Goal: Information Seeking & Learning: Understand process/instructions

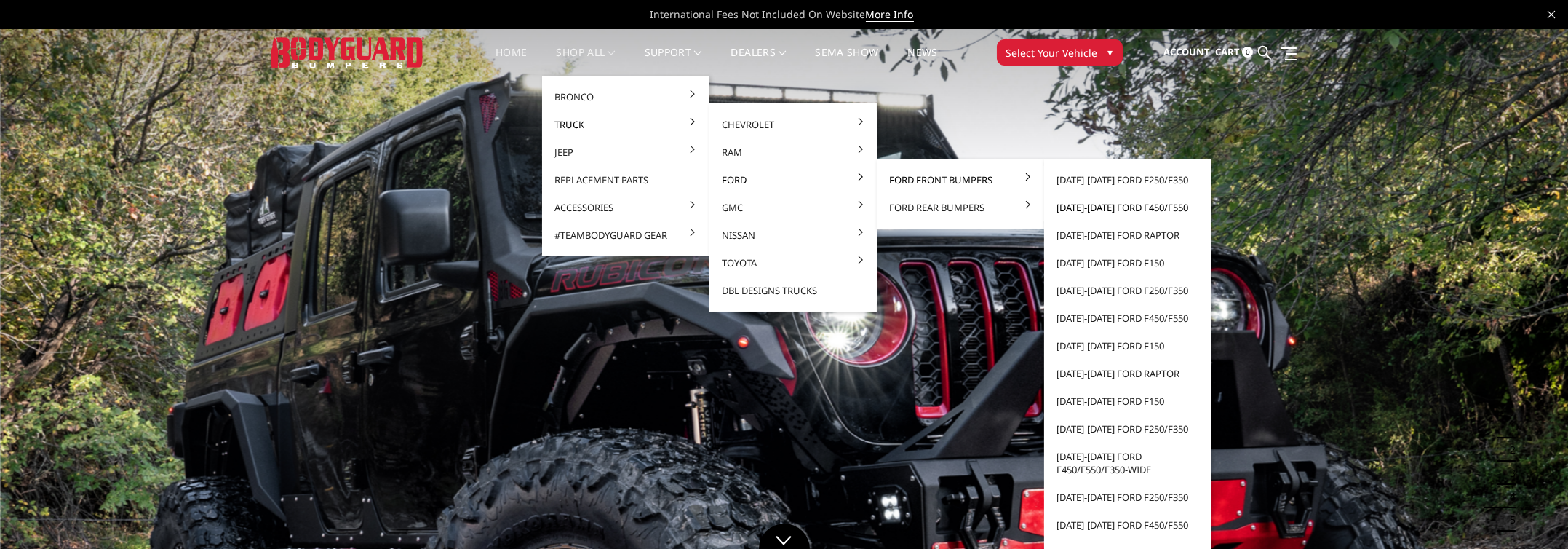
click at [1076, 206] on link "[DATE]-[DATE] Ford F450/F550" at bounding box center [1127, 207] width 156 height 27
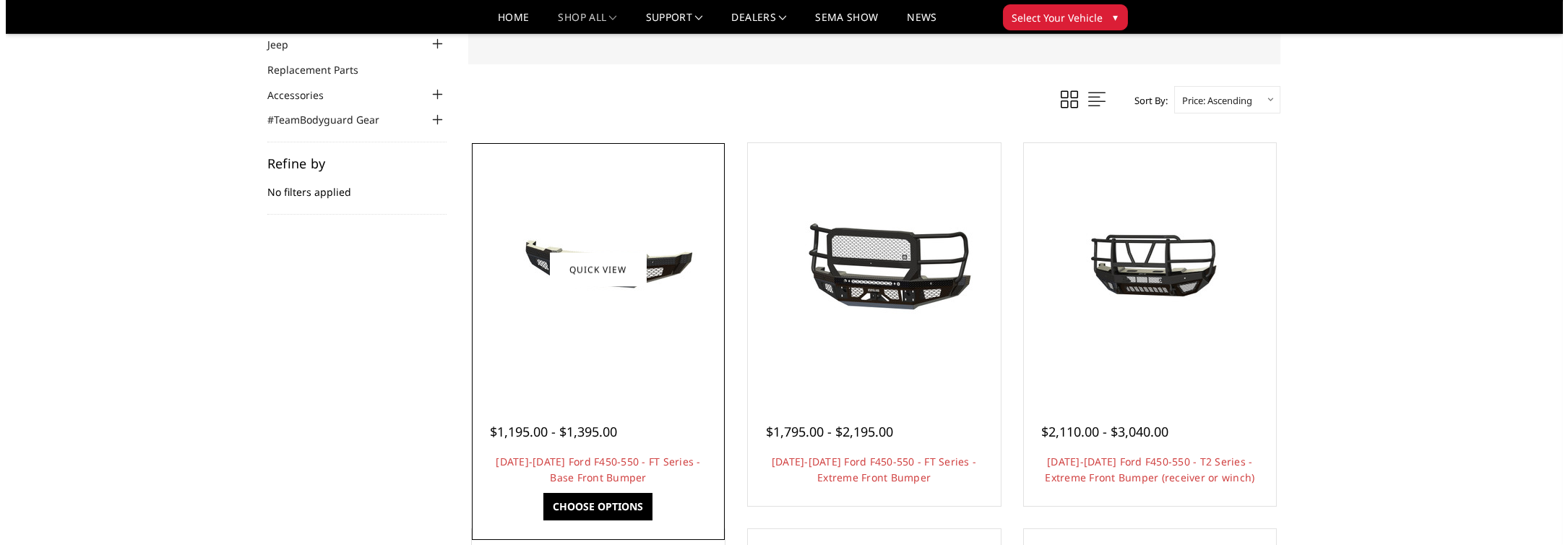
scroll to position [145, 0]
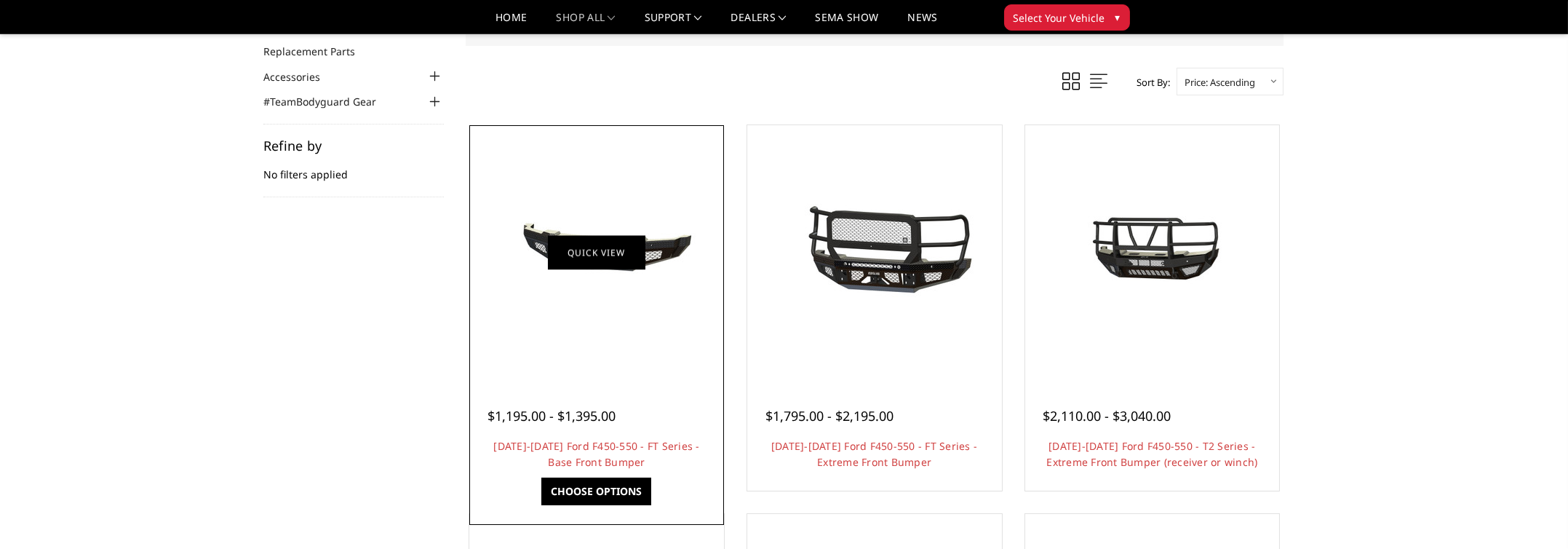
click at [590, 252] on link "Quick view" at bounding box center [596, 253] width 97 height 34
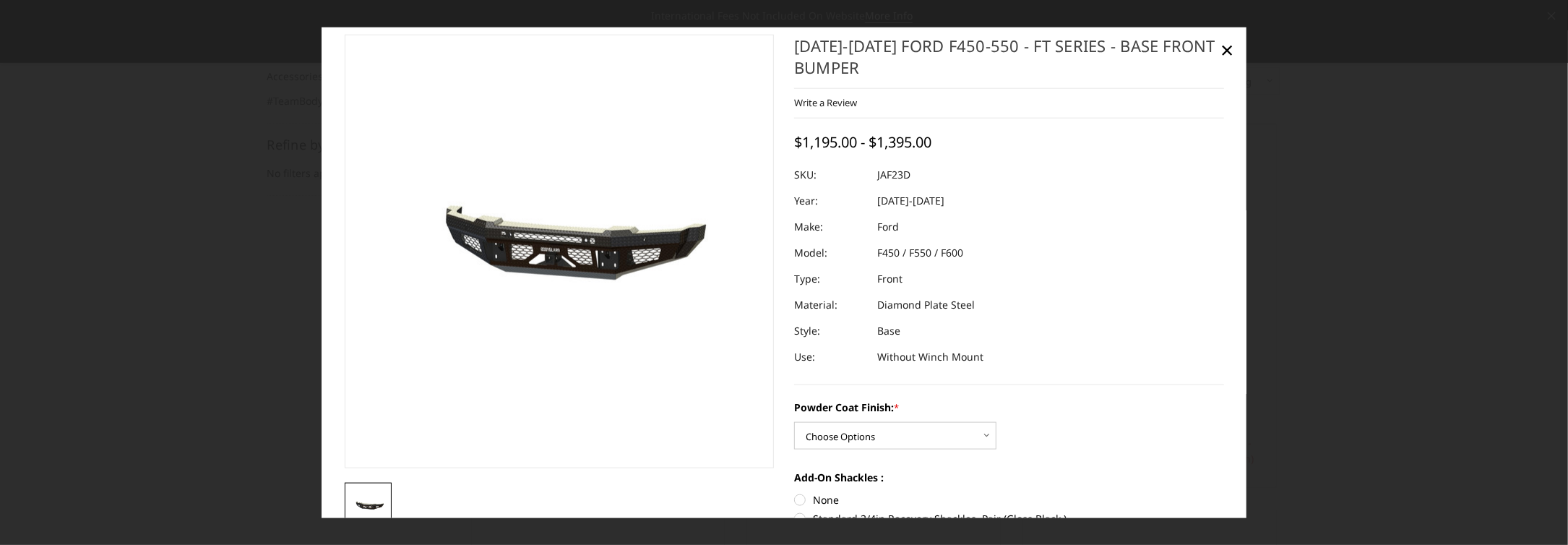
scroll to position [0, 0]
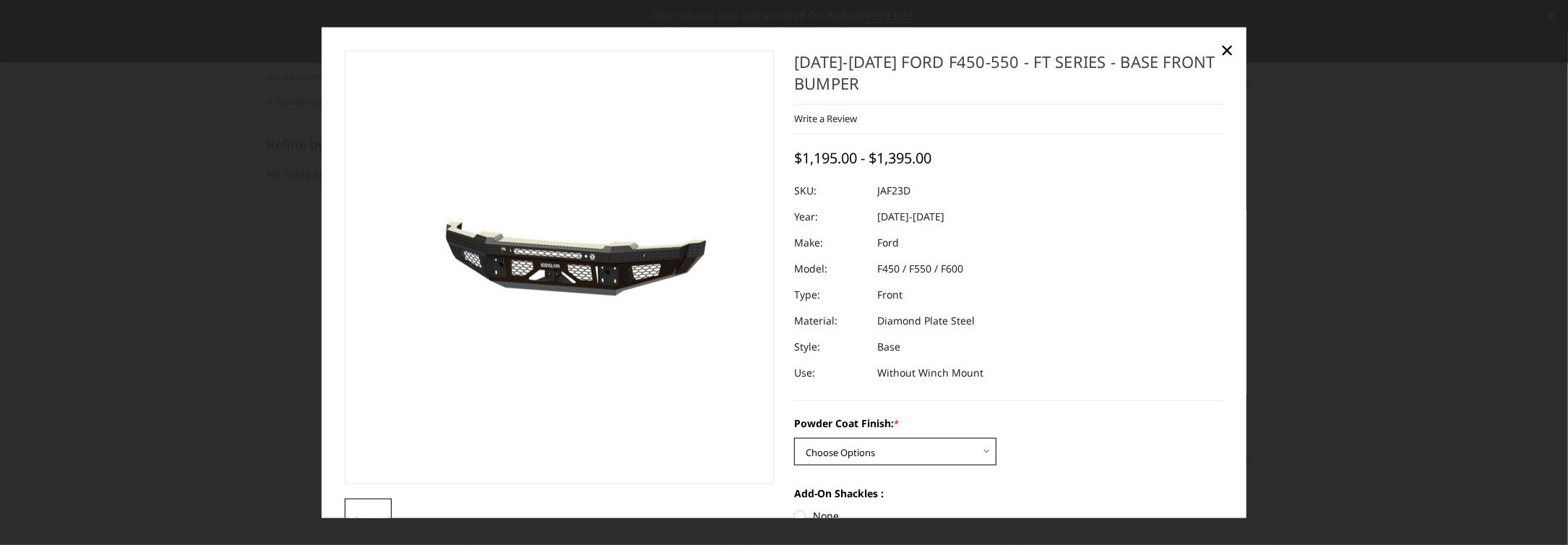
click at [831, 457] on select "Choose Options Bare Metal Gloss Black Powder Coat Textured Black Powder Coat" at bounding box center [895, 451] width 202 height 27
select select "3383"
click at [794, 438] on select "Choose Options Bare Metal Gloss Black Powder Coat Textured Black Powder Coat" at bounding box center [895, 451] width 202 height 27
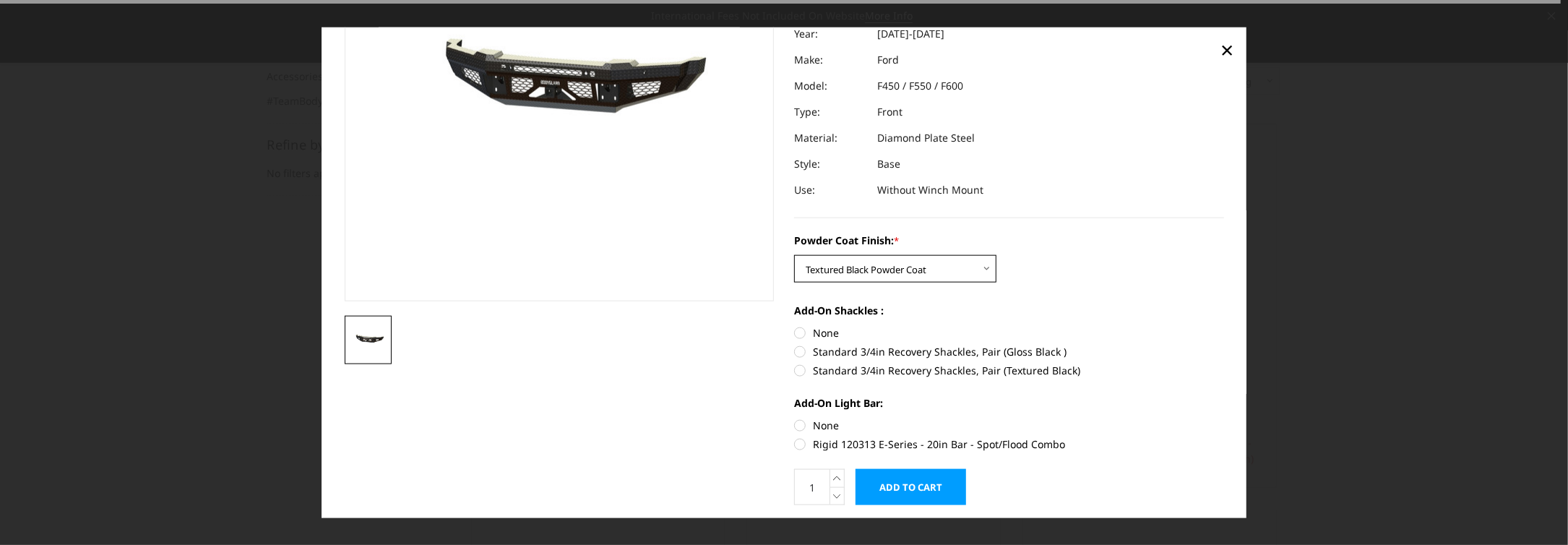
scroll to position [217, 0]
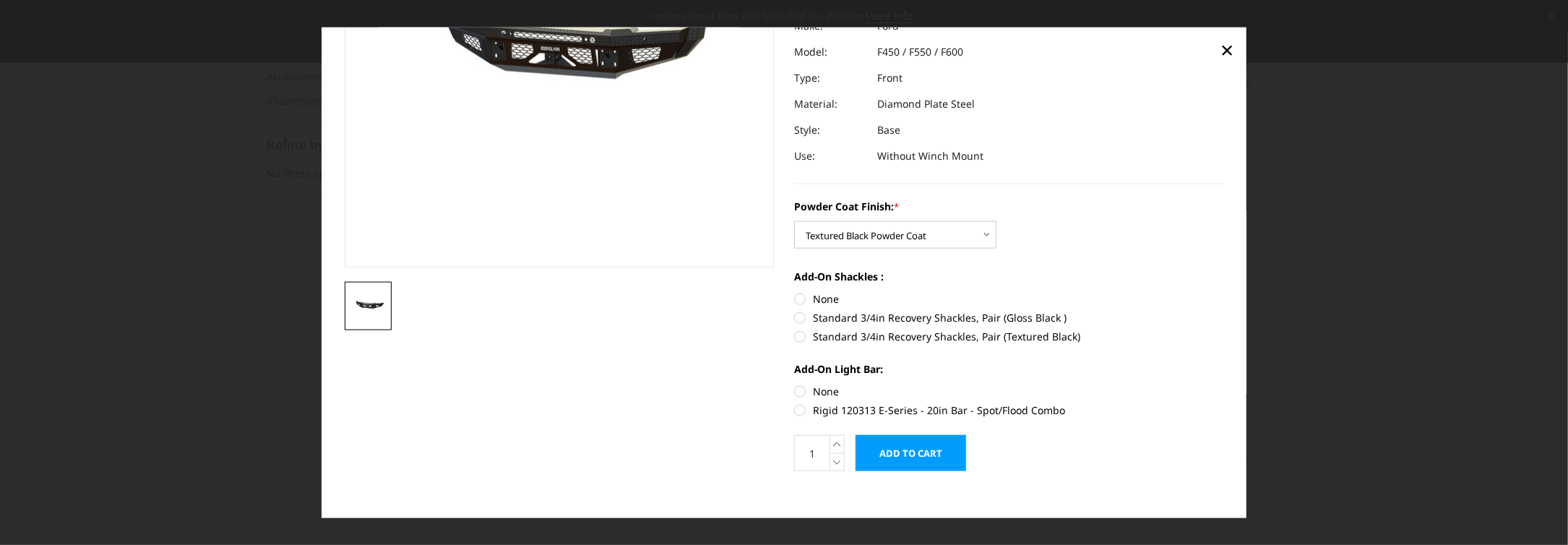
click at [794, 387] on label "None" at bounding box center [1009, 392] width 430 height 15
click at [794, 384] on input "None" at bounding box center [794, 384] width 1 height 1
radio input "true"
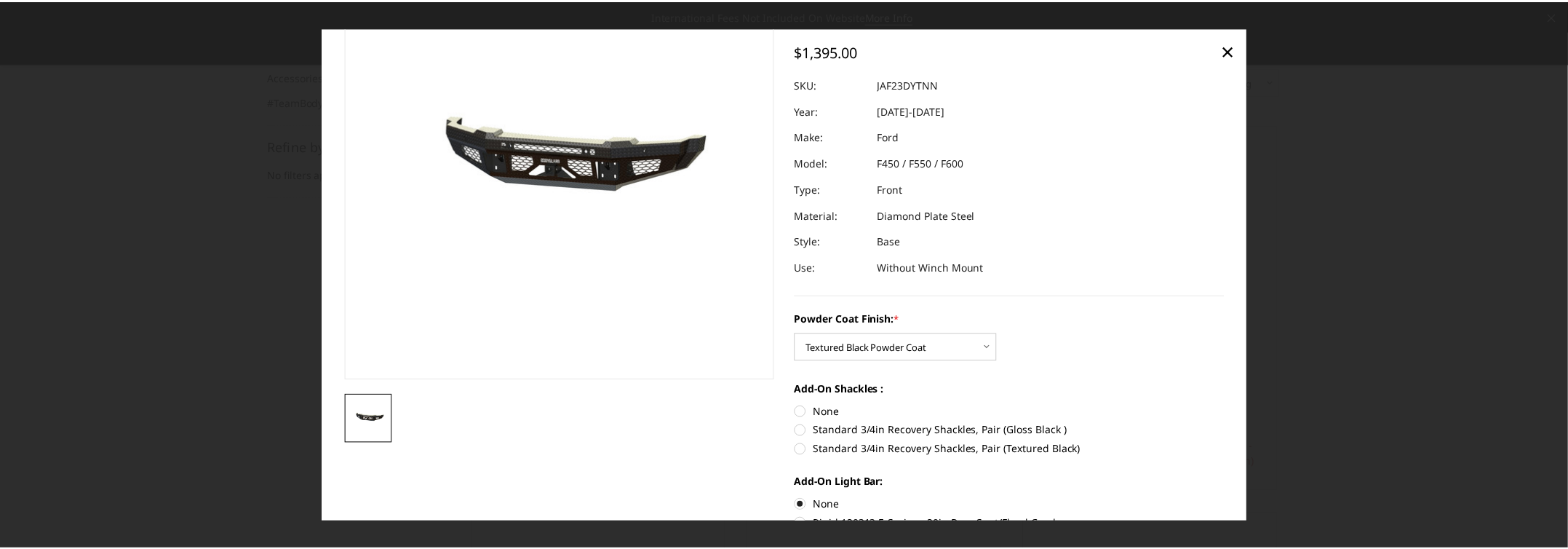
scroll to position [0, 0]
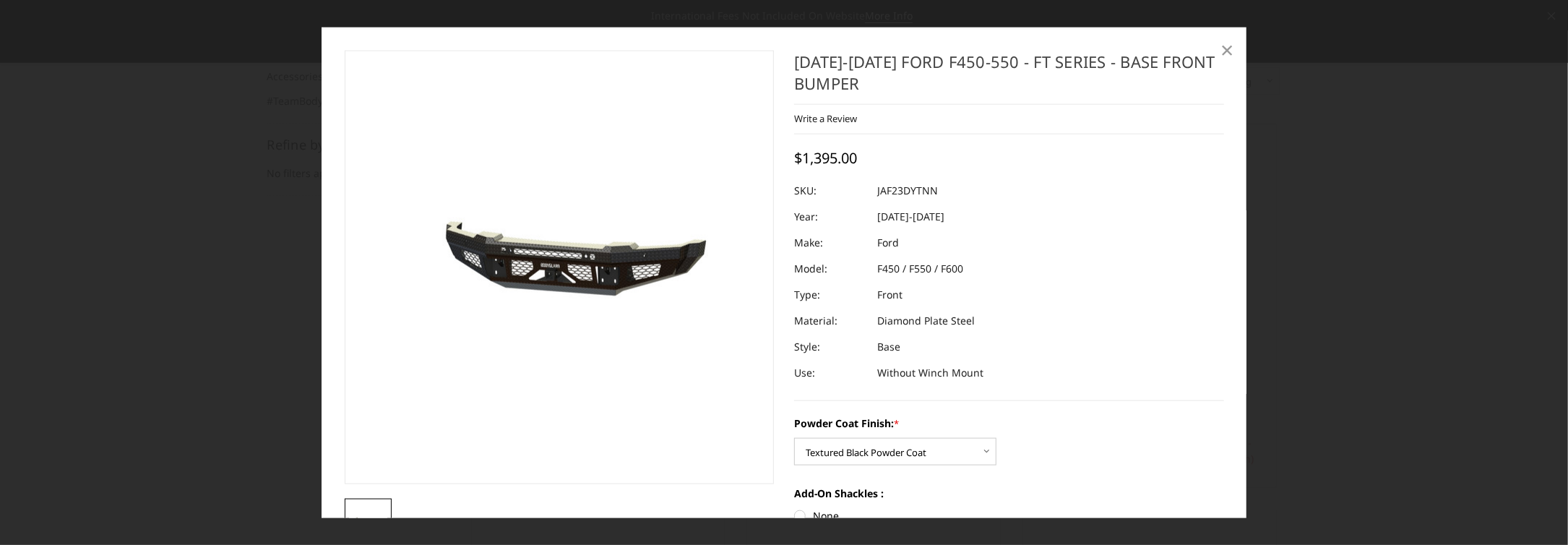
click at [1224, 49] on span "×" at bounding box center [1227, 48] width 13 height 31
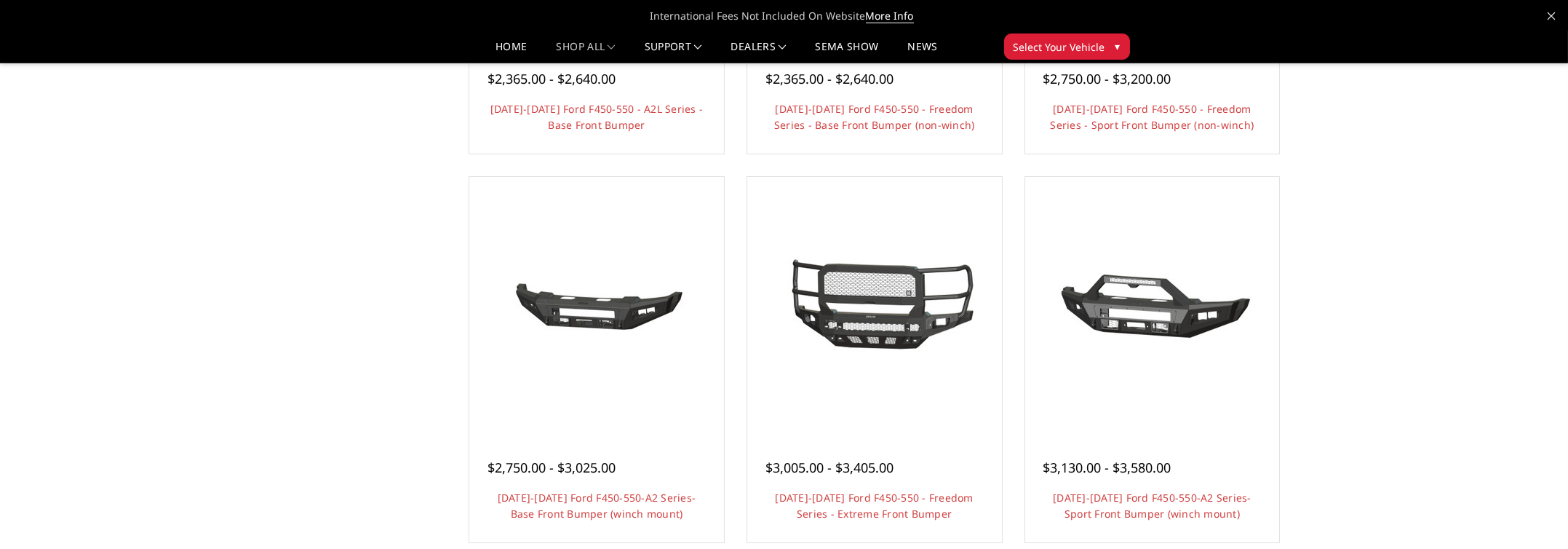
scroll to position [874, 0]
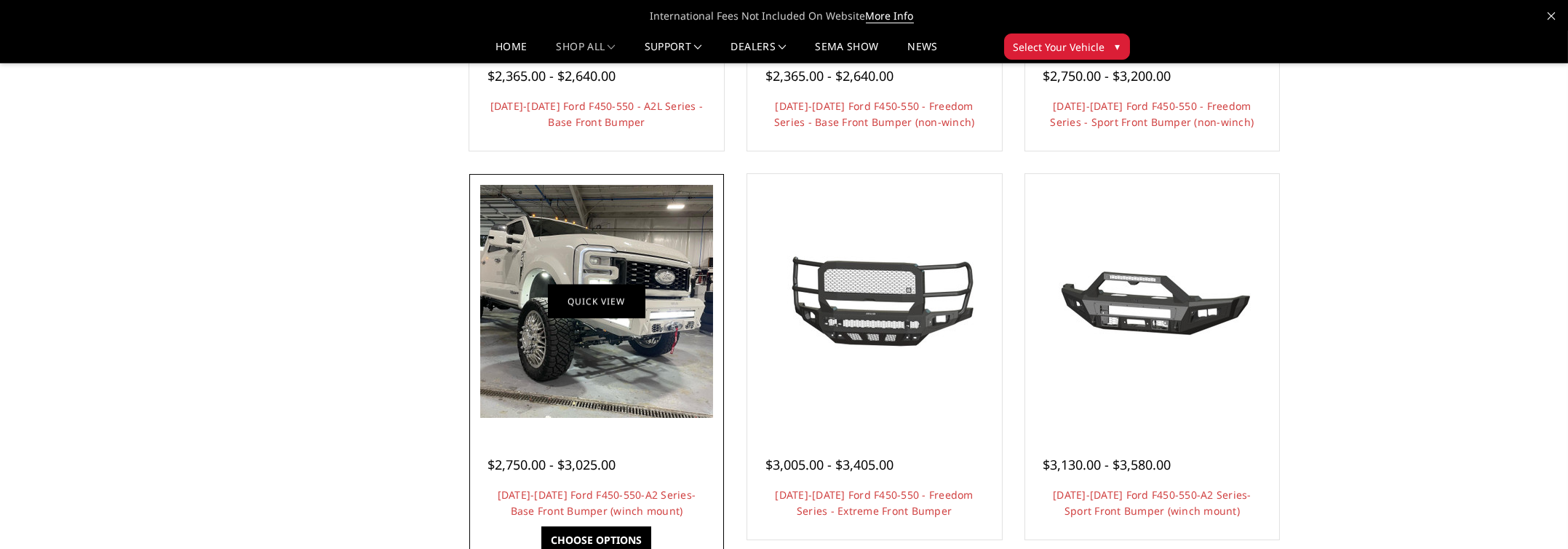
click at [596, 308] on link "Quick view" at bounding box center [596, 302] width 97 height 34
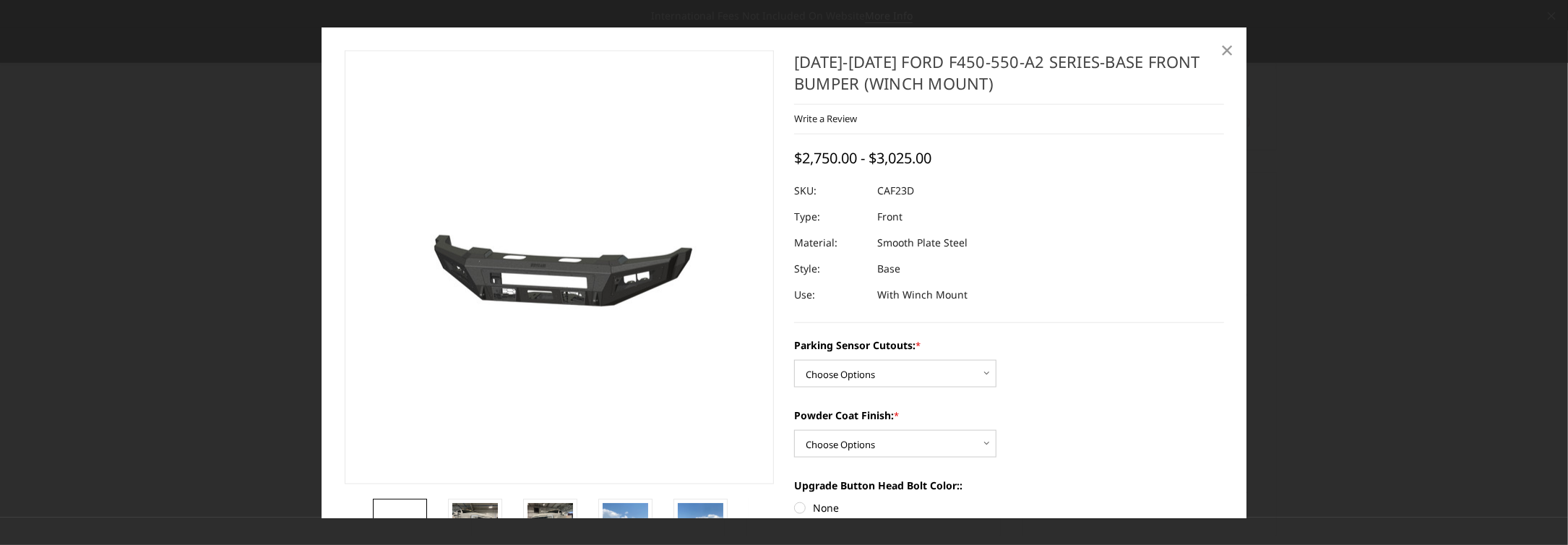
click at [1229, 45] on span "×" at bounding box center [1227, 48] width 13 height 31
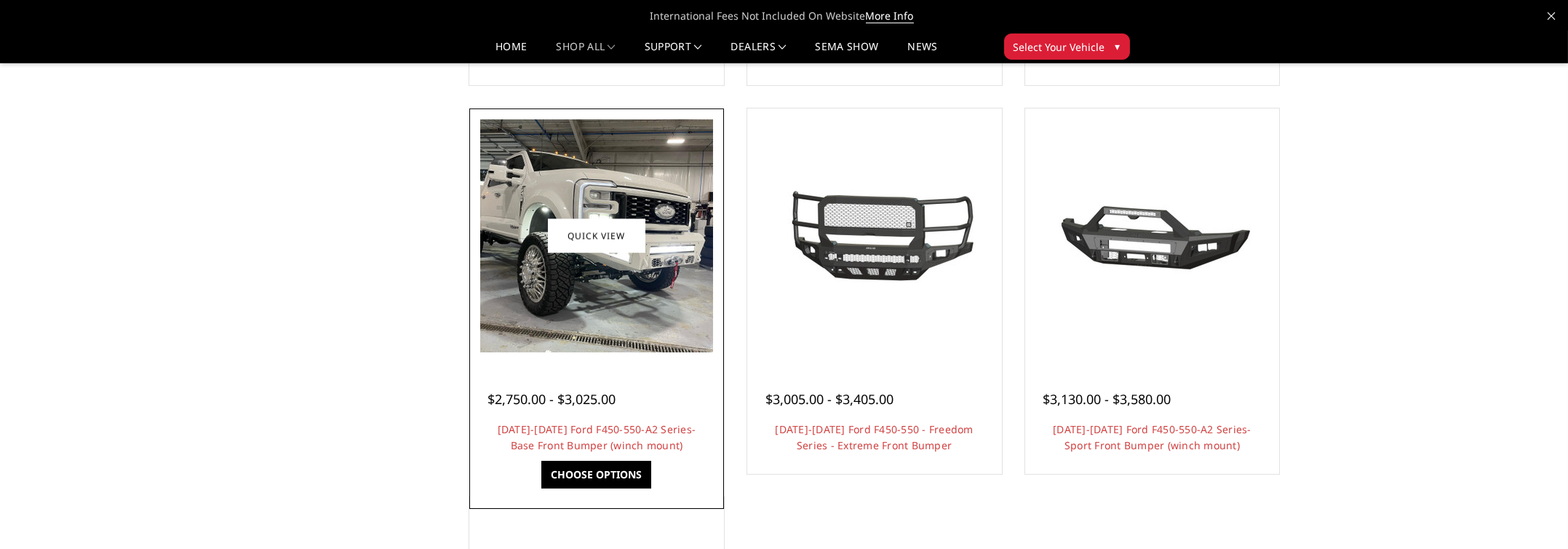
scroll to position [1019, 0]
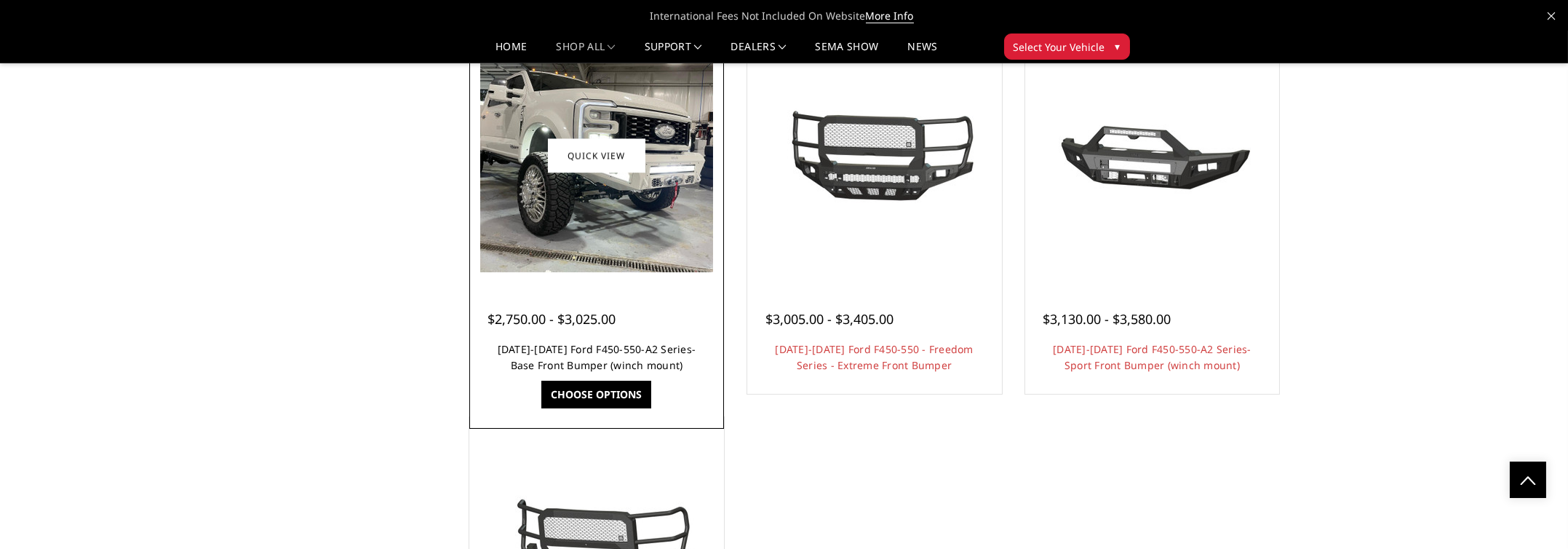
click at [578, 350] on link "2023-2025 Ford F450-550-A2 Series-Base Front Bumper (winch mount)" at bounding box center [597, 358] width 199 height 30
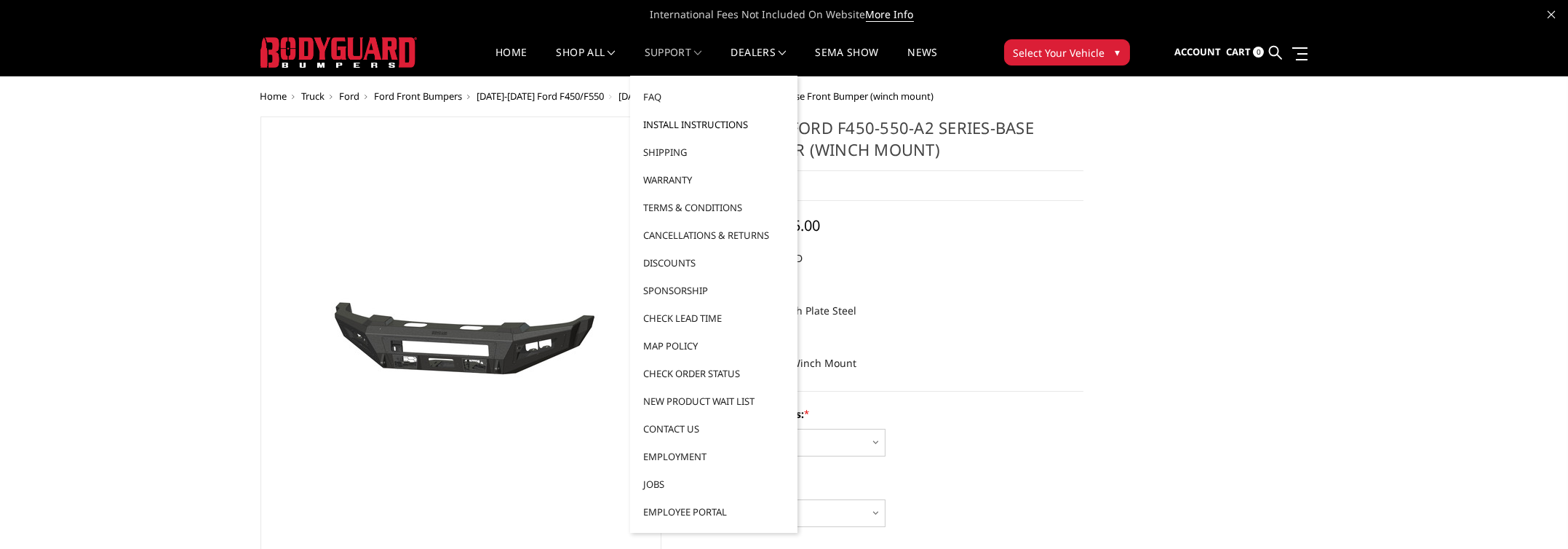
click at [704, 124] on link "Install Instructions" at bounding box center [714, 124] width 156 height 27
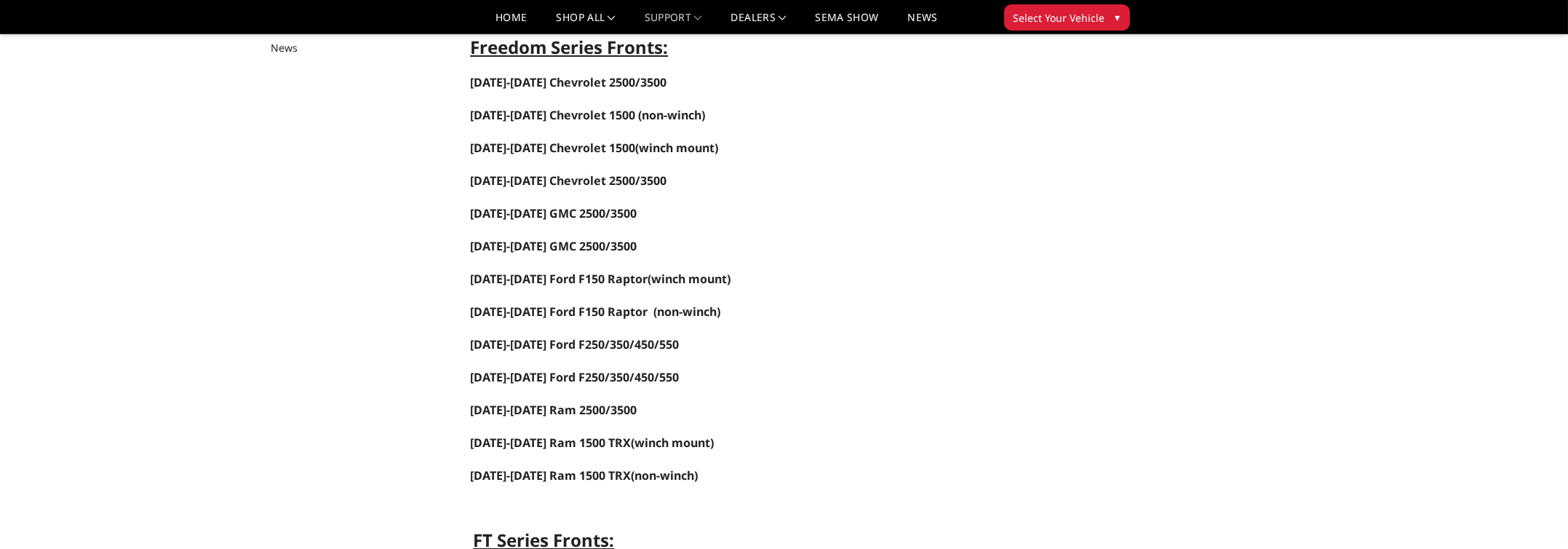
scroll to position [292, 0]
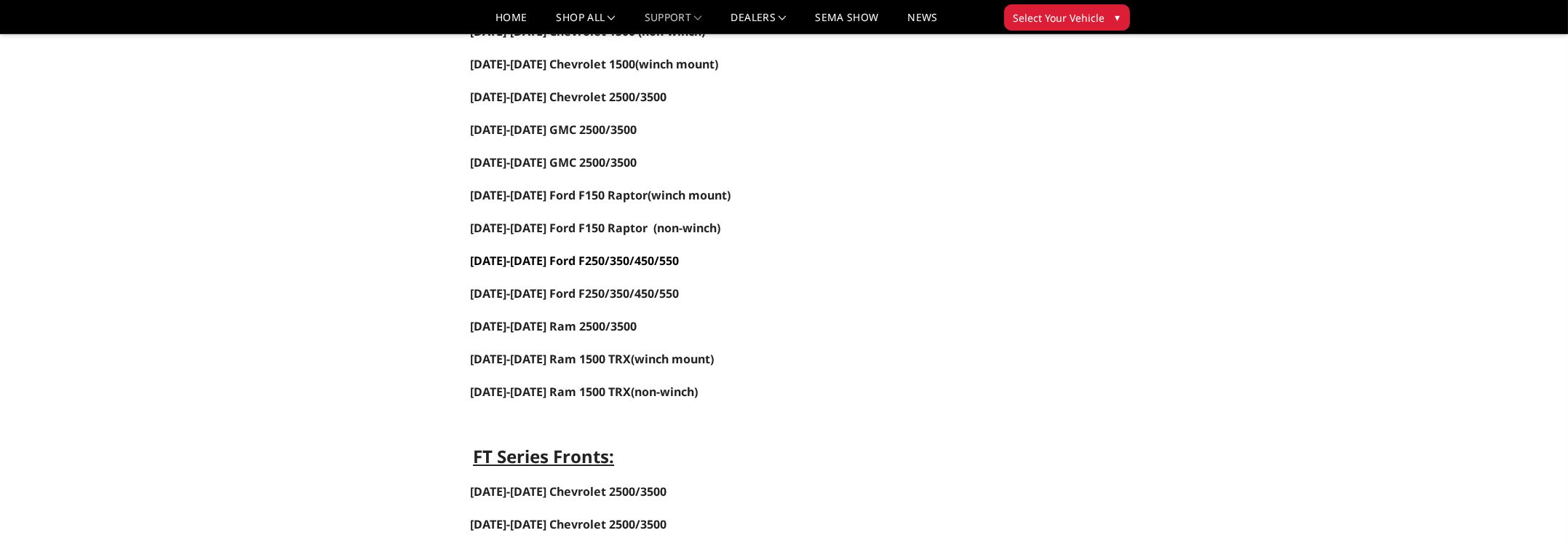
click at [548, 257] on span "[DATE]-[DATE] Ford F250/350/450/550" at bounding box center [574, 260] width 209 height 16
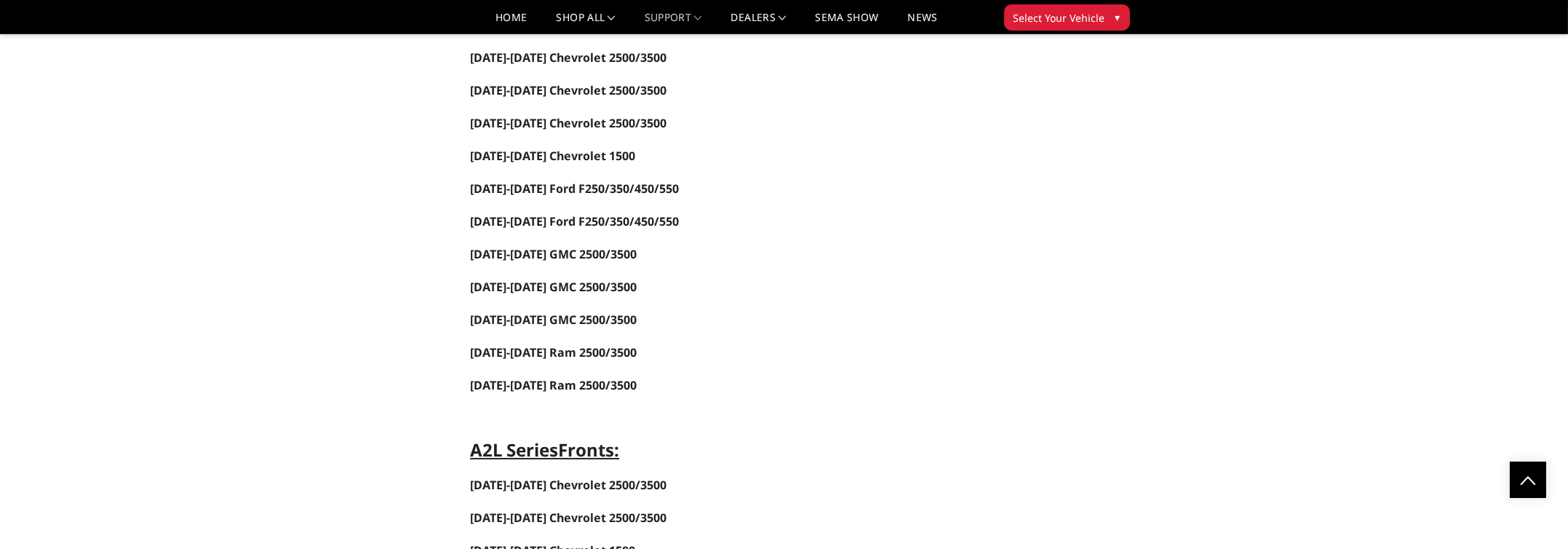
scroll to position [1384, 0]
click at [603, 185] on span "[DATE]-[DATE] Ford F250/350/450/550" at bounding box center [574, 188] width 209 height 16
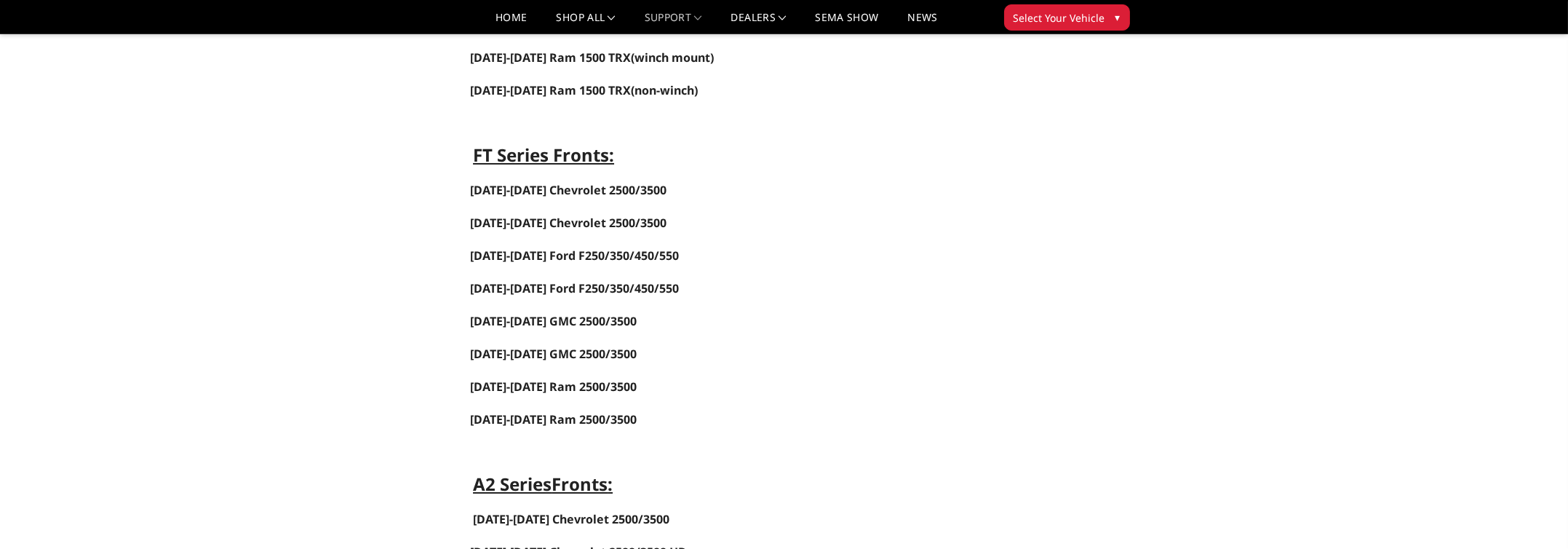
scroll to position [583, 0]
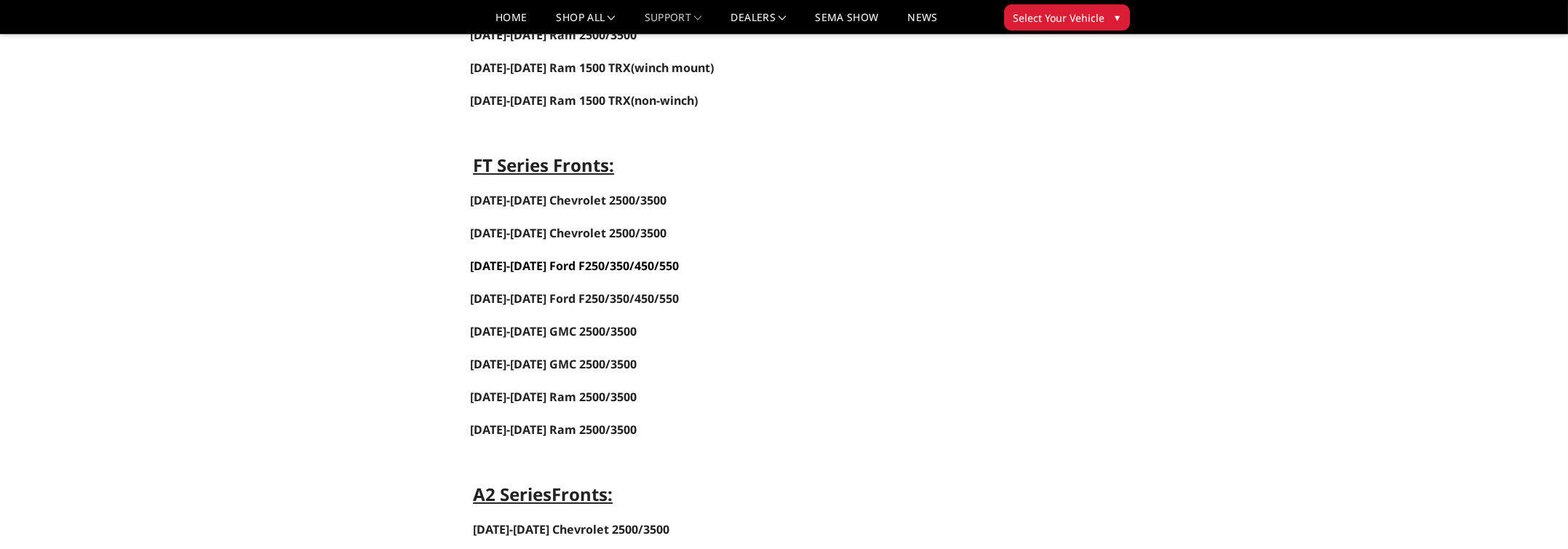
click at [618, 260] on span "[DATE]-[DATE] Ford F250/350/450/550" at bounding box center [574, 265] width 209 height 16
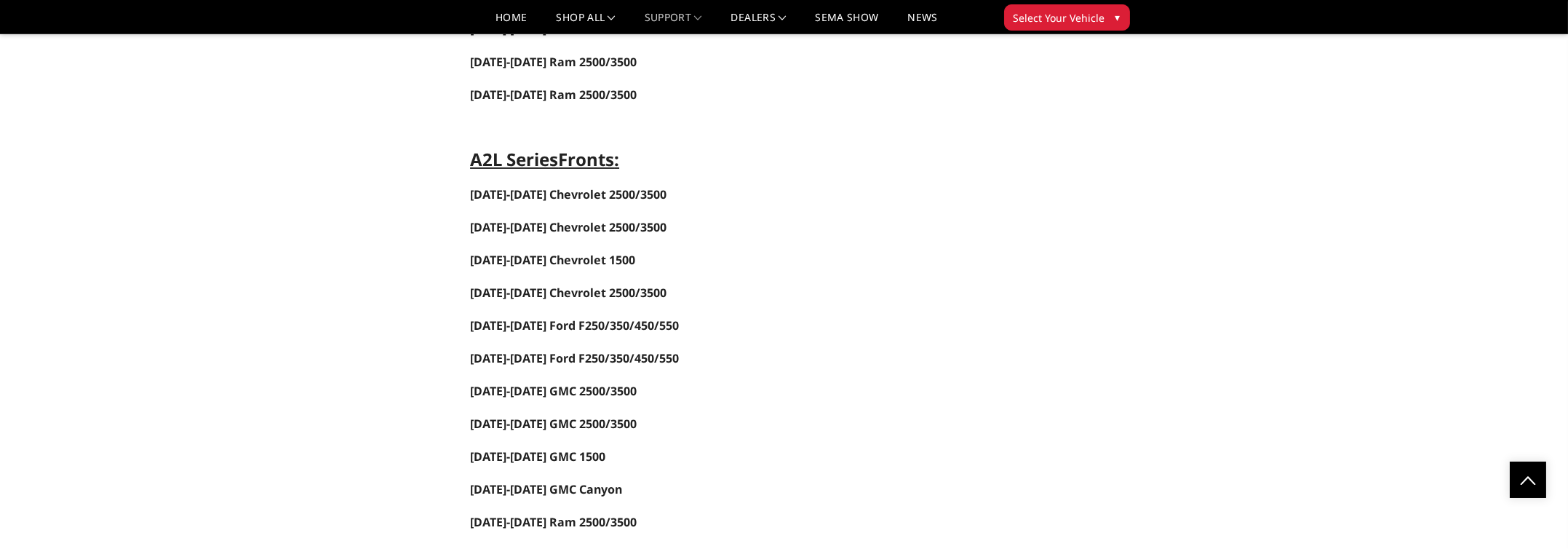
scroll to position [1748, 0]
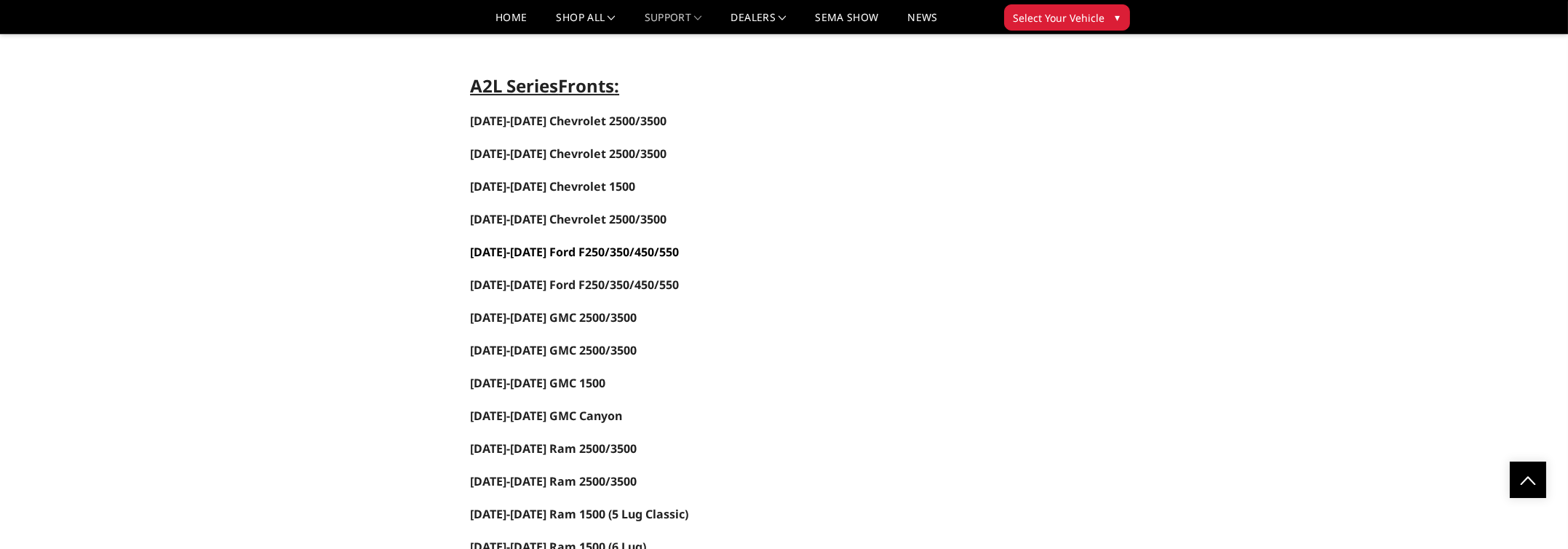
click at [618, 248] on span "[DATE]-[DATE] Ford F250/350/450/550" at bounding box center [574, 252] width 209 height 16
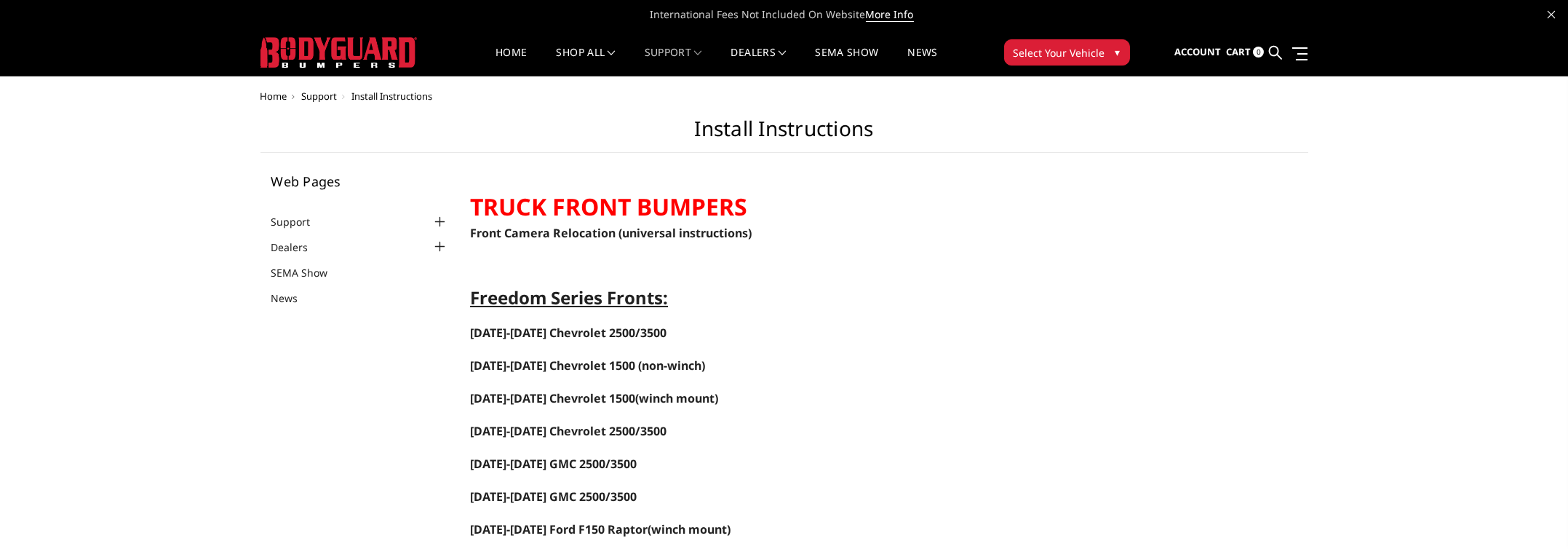
scroll to position [73, 0]
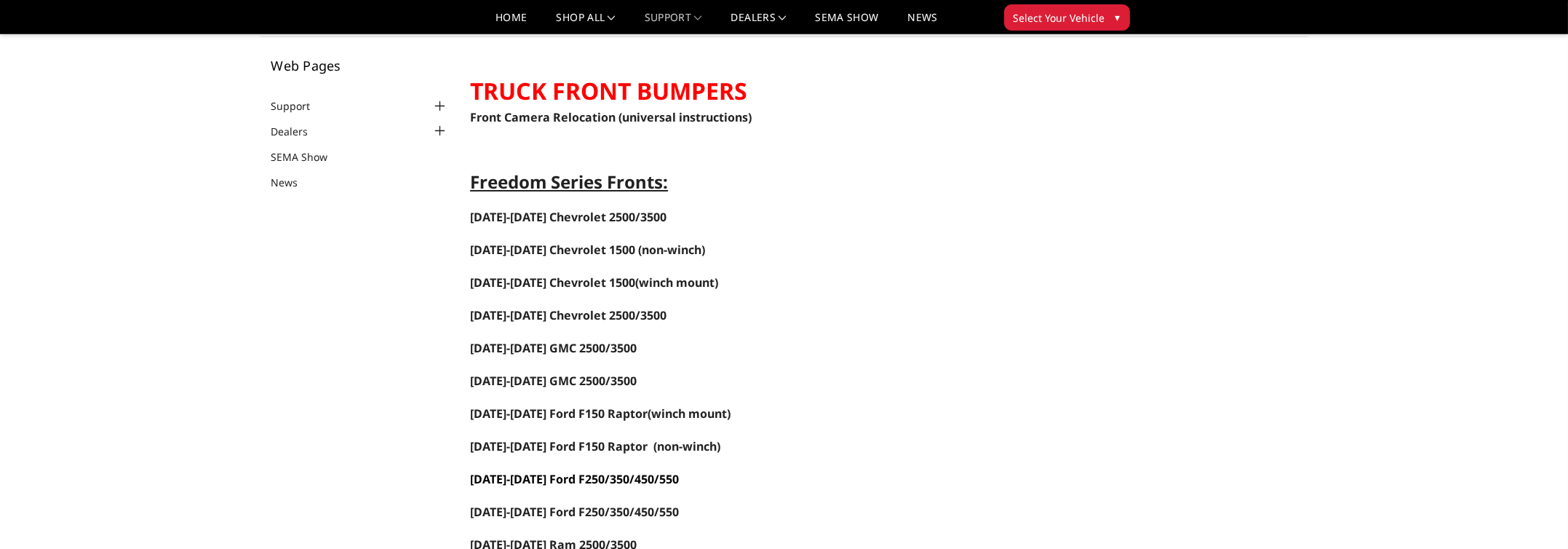
click at [631, 479] on span "[DATE]-[DATE] Ford F250/350/450/550" at bounding box center [574, 479] width 209 height 16
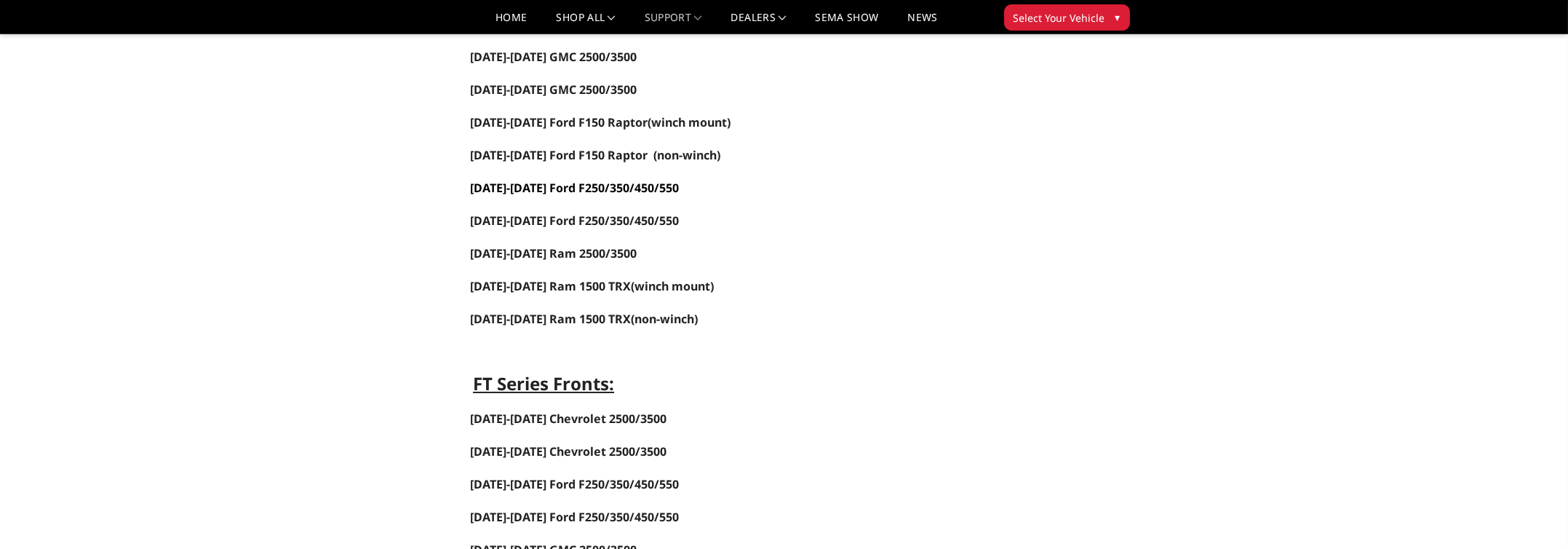
scroll to position [437, 0]
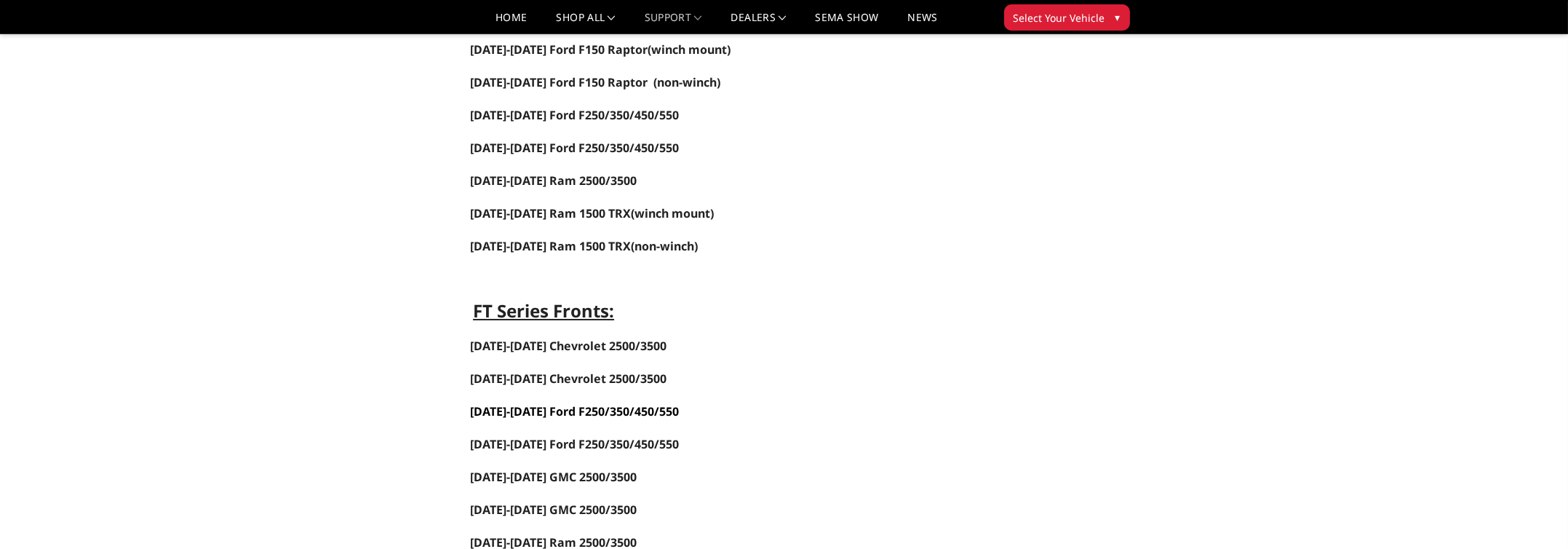
click at [588, 409] on span "[DATE]-[DATE] Ford F250/350/450/550" at bounding box center [574, 411] width 209 height 16
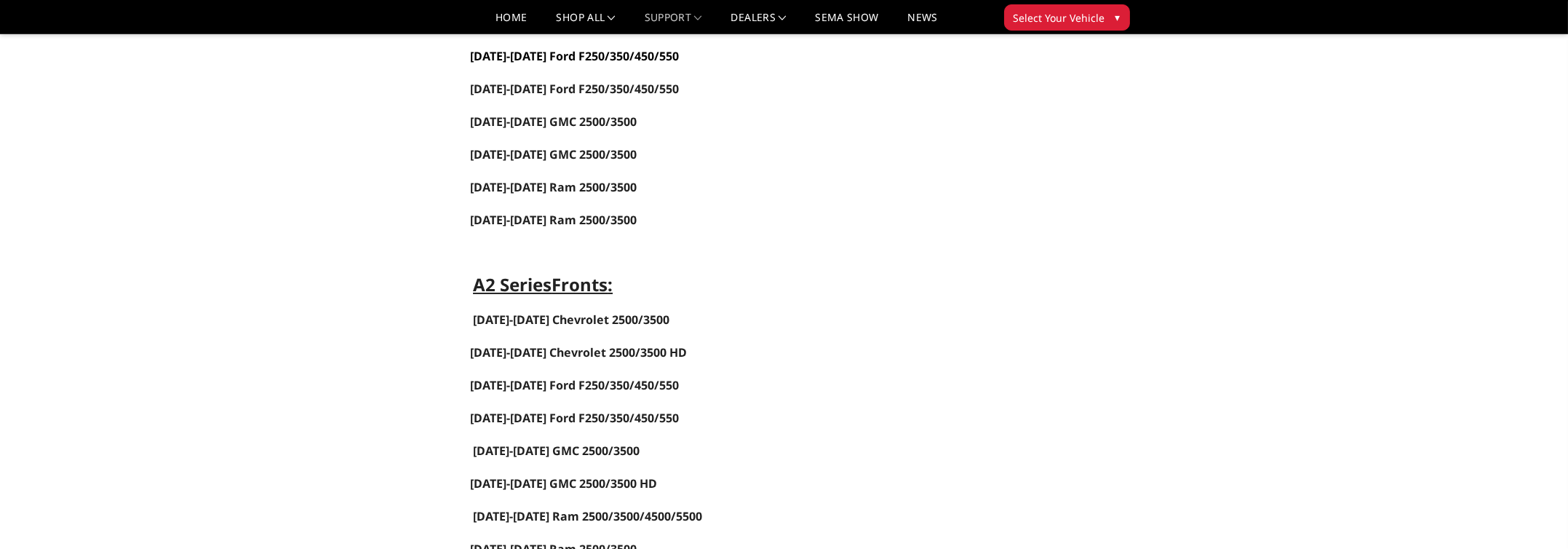
scroll to position [874, 0]
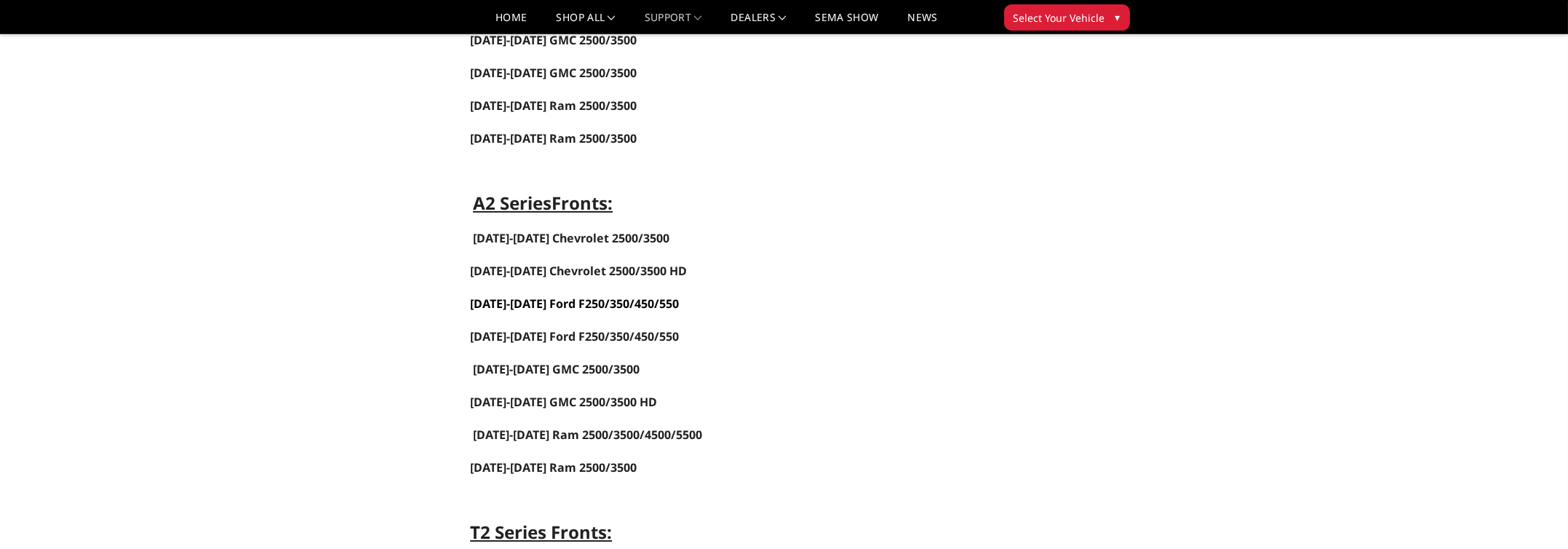
click at [601, 301] on link "[DATE]-[DATE] Ford F250/350/450/550" at bounding box center [574, 303] width 209 height 16
